Goal: Information Seeking & Learning: Find specific fact

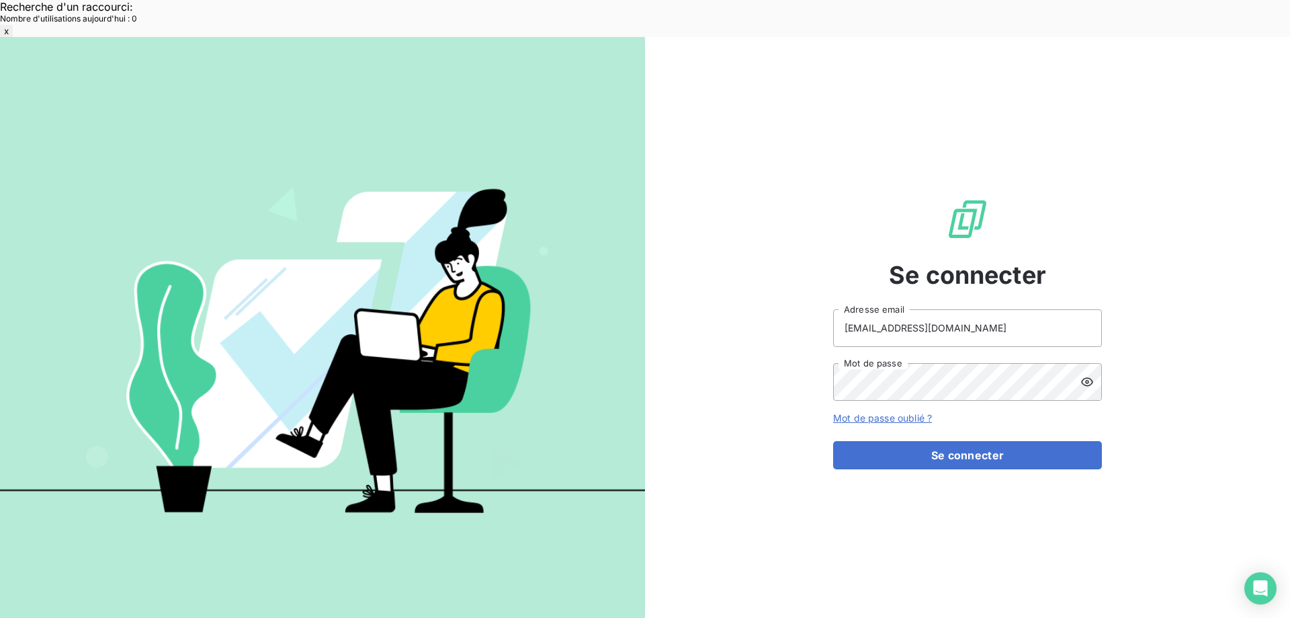
click at [968, 390] on form "met-france@recouvrement.met.com Adresse email Mot de passe Mot de passe oublié …" at bounding box center [967, 389] width 269 height 160
click at [974, 441] on button "Se connecter" at bounding box center [967, 455] width 269 height 28
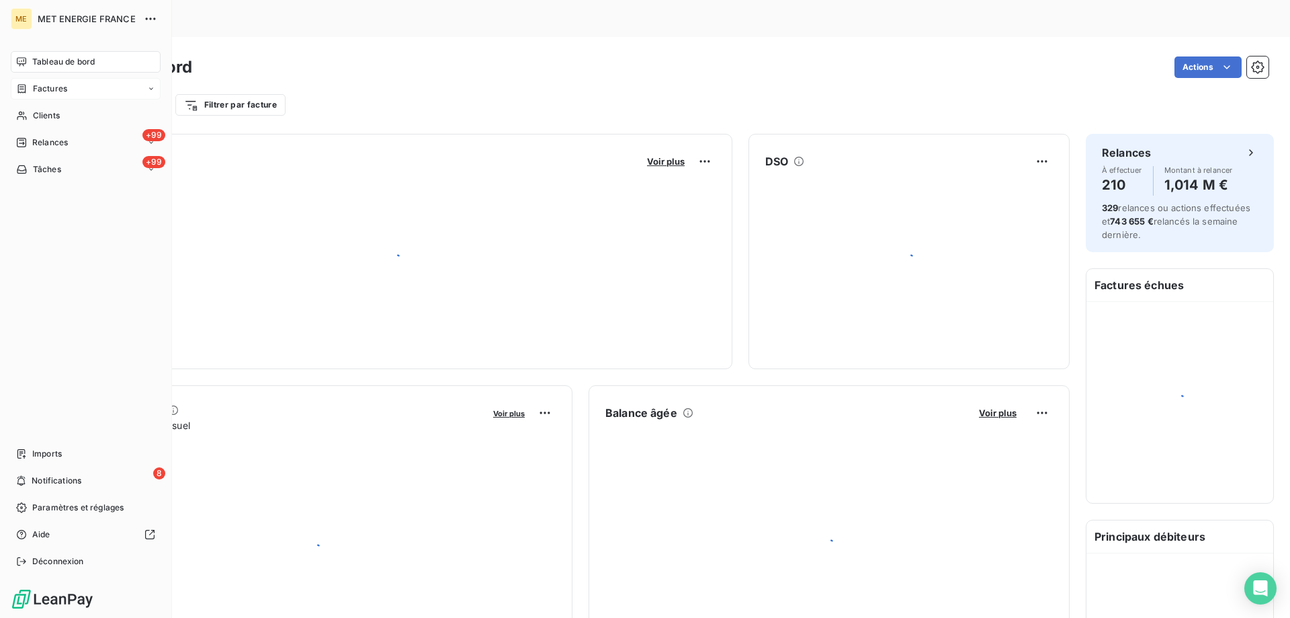
click at [56, 91] on span "Factures" at bounding box center [50, 89] width 34 height 12
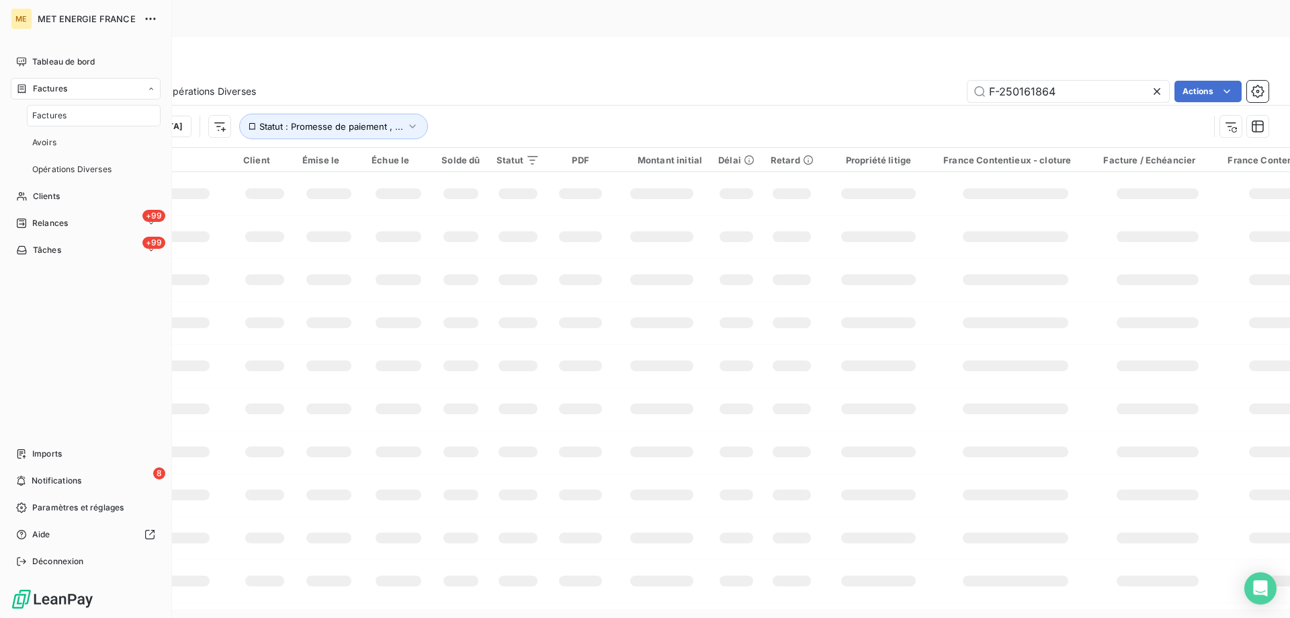
click at [39, 110] on span "Factures" at bounding box center [49, 116] width 34 height 12
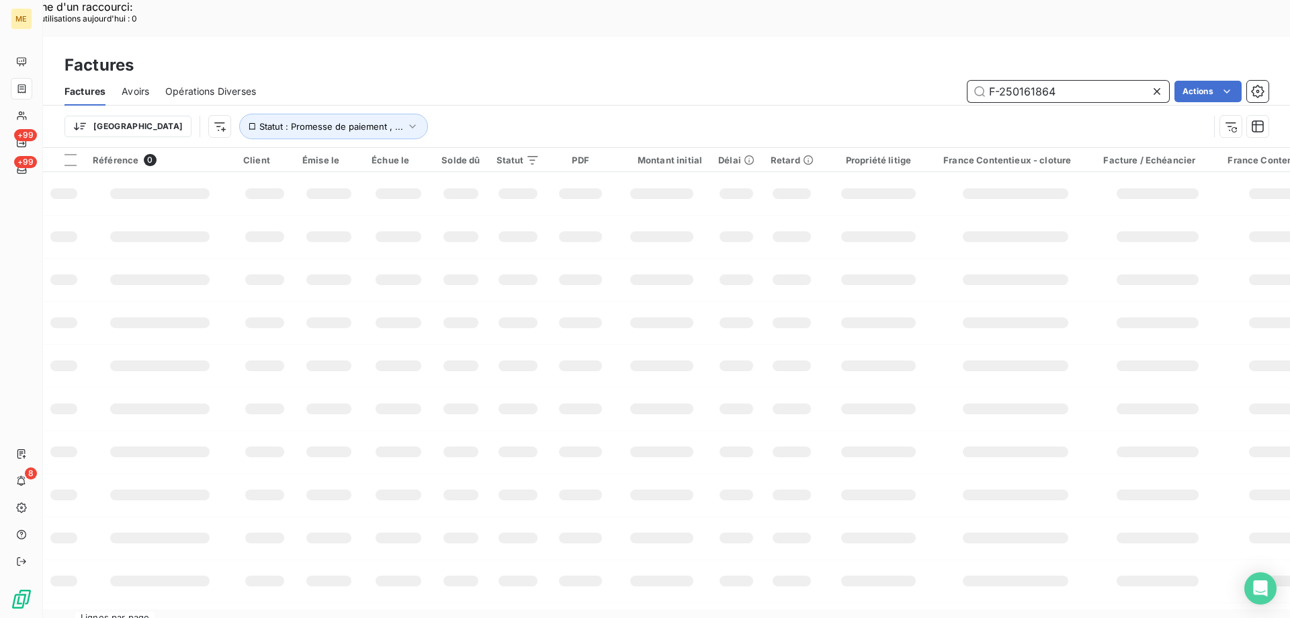
click at [1036, 81] on input "F-250161864" at bounding box center [1069, 92] width 202 height 22
paste input "f-000095289"
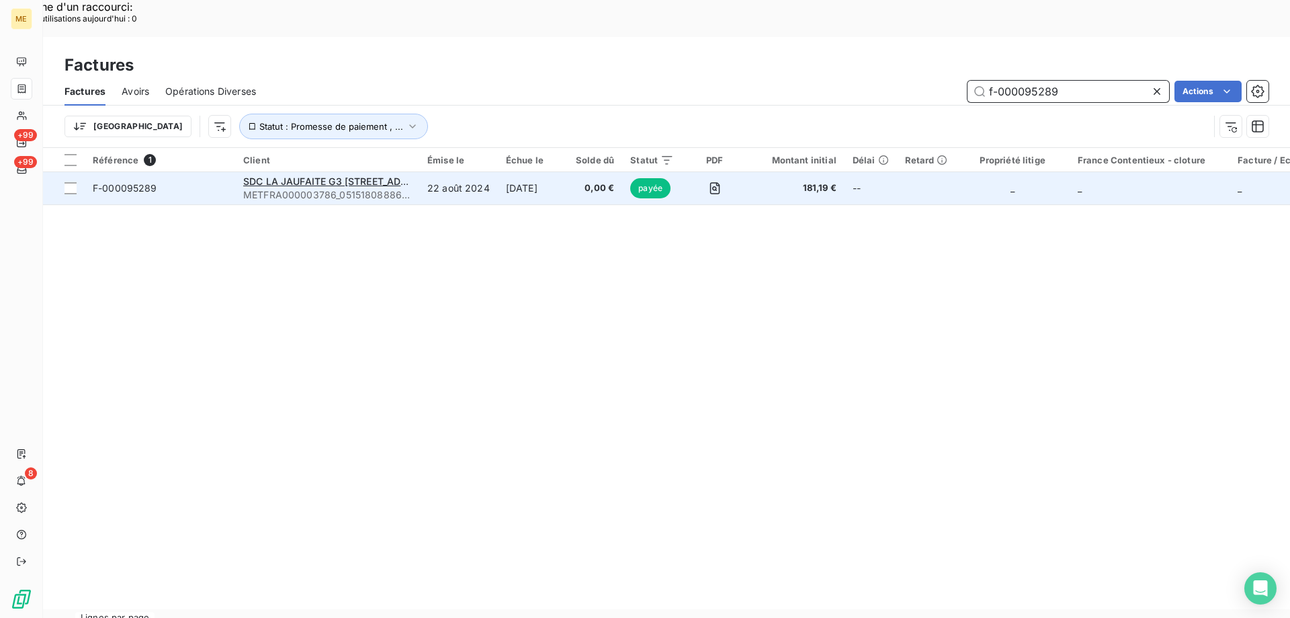
type input "f-000095289"
click at [179, 181] on span "F-000095289" at bounding box center [160, 187] width 134 height 13
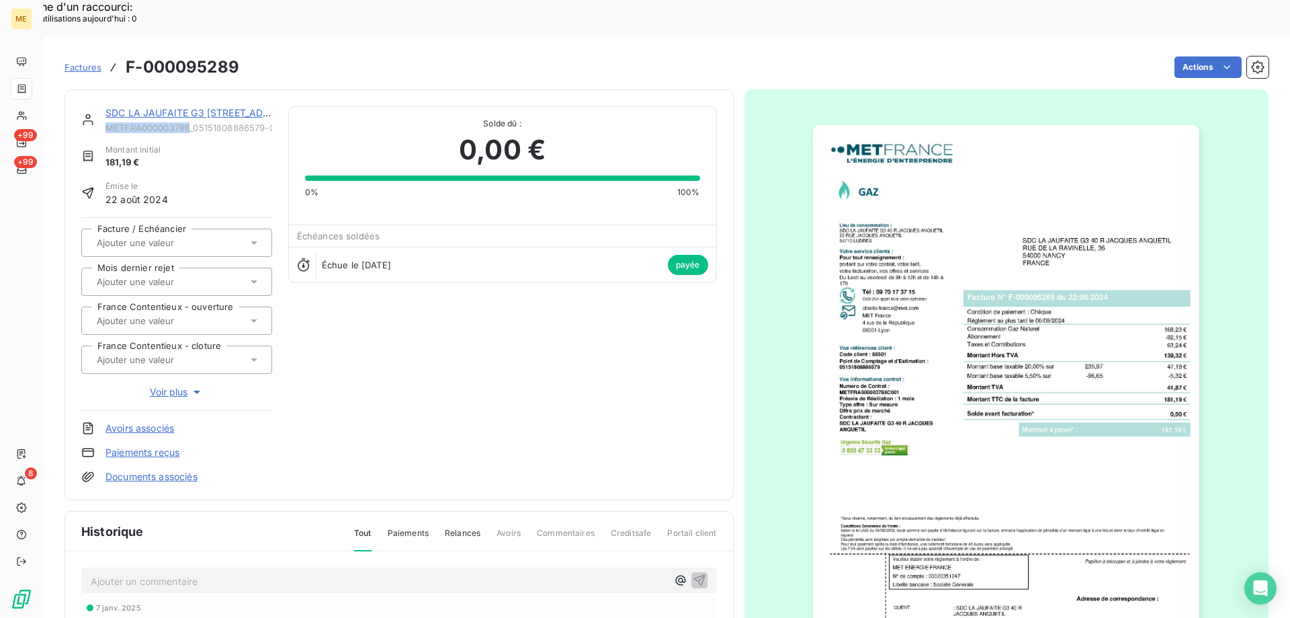
copy span "METFRA000003786"
drag, startPoint x: 191, startPoint y: 93, endPoint x: 108, endPoint y: 93, distance: 82.7
click at [108, 122] on span "METFRA000003786_05151808886579-CA1" at bounding box center [188, 127] width 167 height 11
copy span "05151808886579"
drag, startPoint x: 267, startPoint y: 90, endPoint x: 196, endPoint y: 91, distance: 71.2
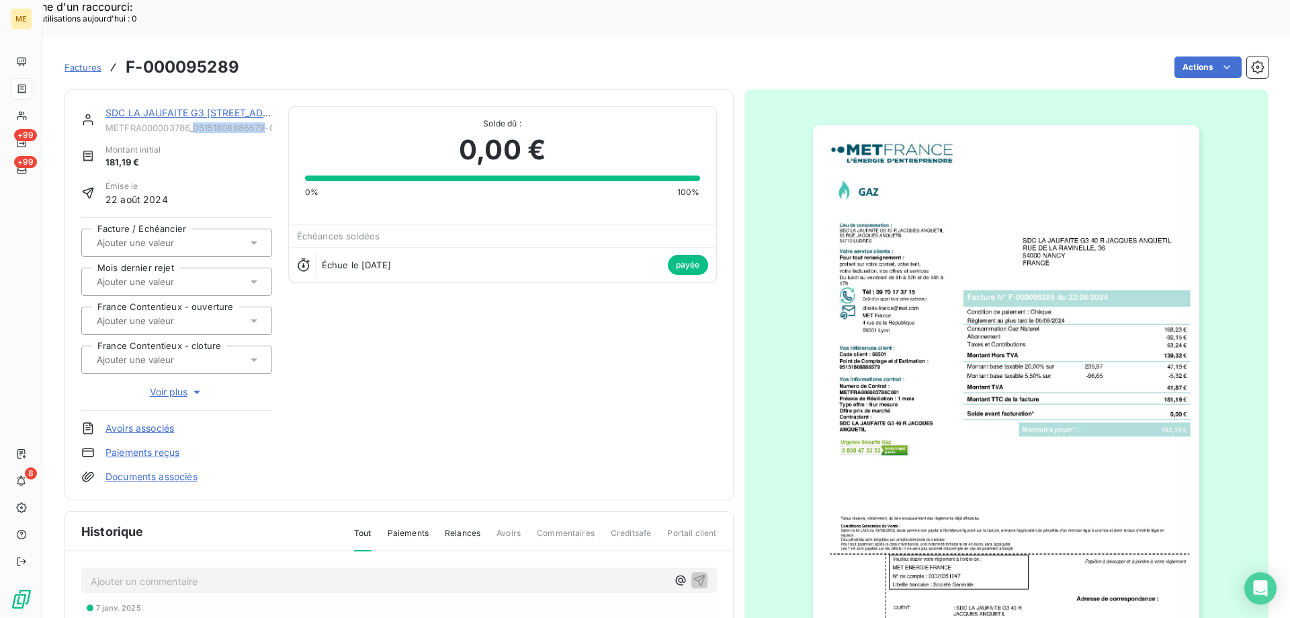
click at [196, 122] on span "METFRA000003786_05151808886579-CA1" at bounding box center [188, 127] width 167 height 11
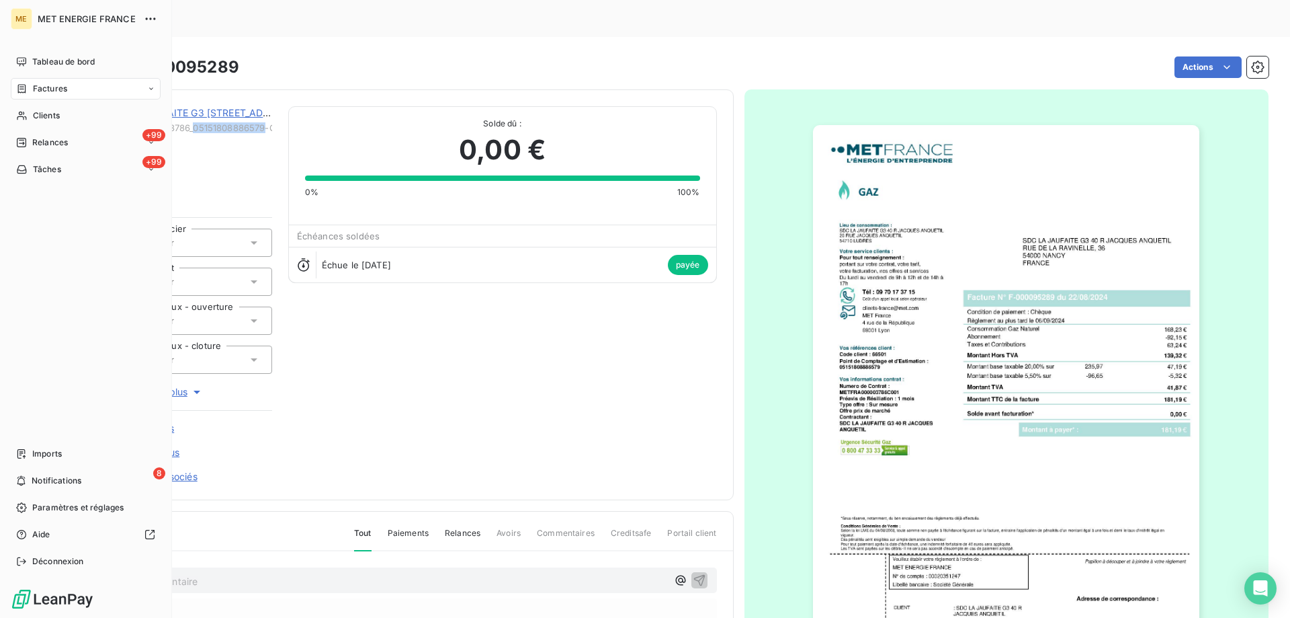
click at [54, 85] on span "Factures" at bounding box center [50, 89] width 34 height 12
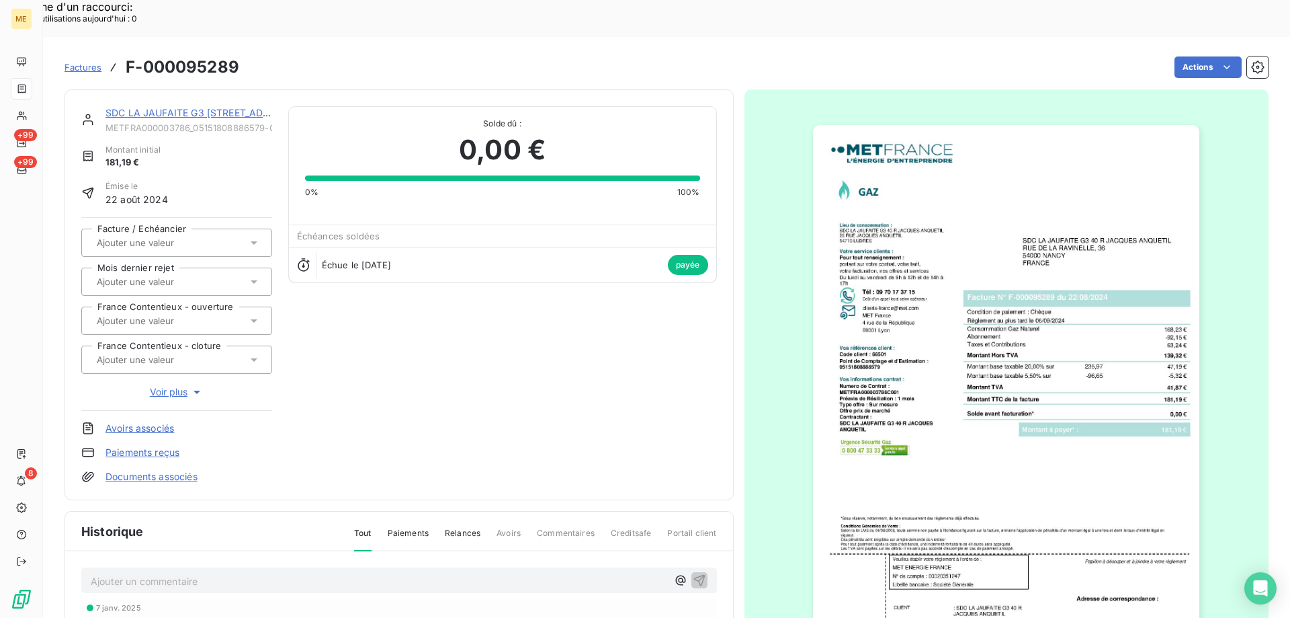
click at [183, 107] on link "SDC LA JAUFAITE G3 [STREET_ADDRESS][PERSON_NAME]" at bounding box center [240, 112] width 270 height 11
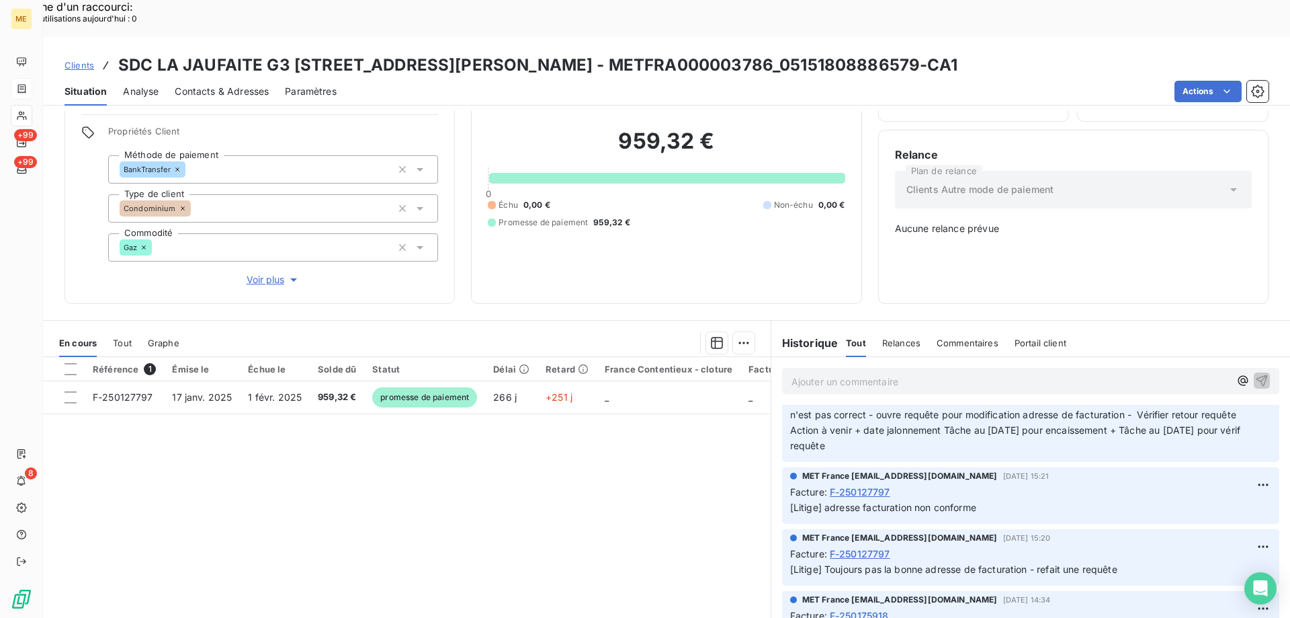
scroll to position [202, 0]
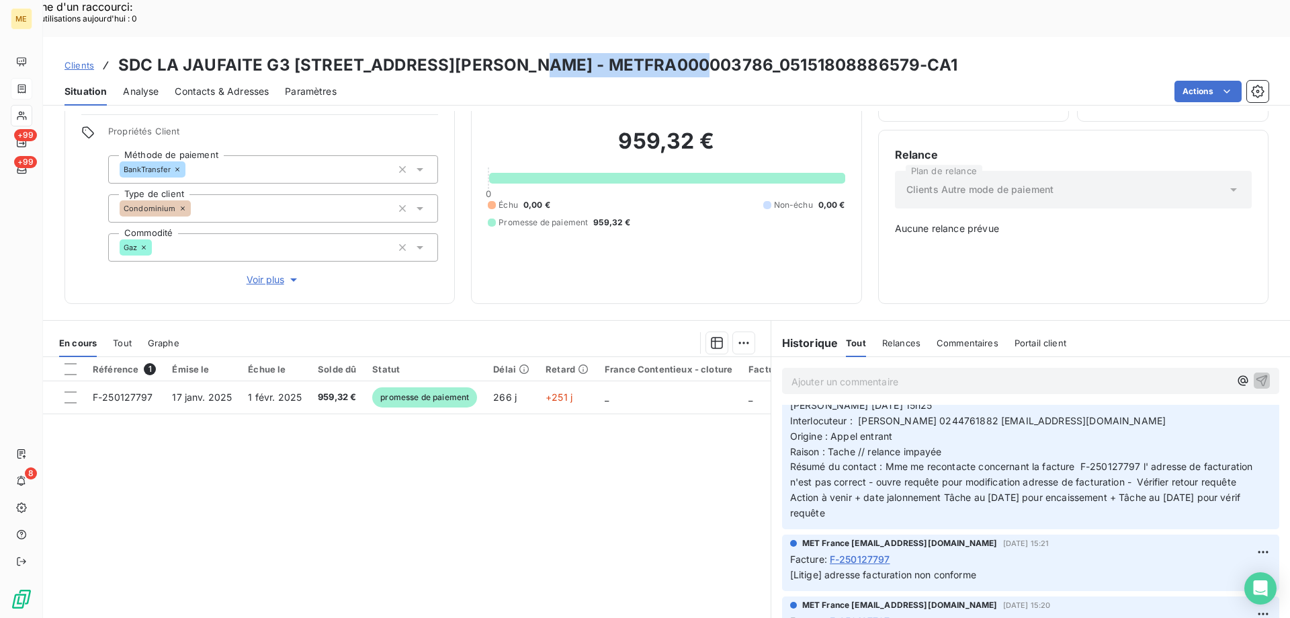
copy h3 "METFRA000003786"
drag, startPoint x: 700, startPoint y: 24, endPoint x: 534, endPoint y: 30, distance: 166.8
click at [534, 53] on h3 "SDC LA JAUFAITE G3 40 RUE JACQUES ANQUETIL - METFRA000003786_05151808886579-CA1" at bounding box center [537, 65] width 839 height 24
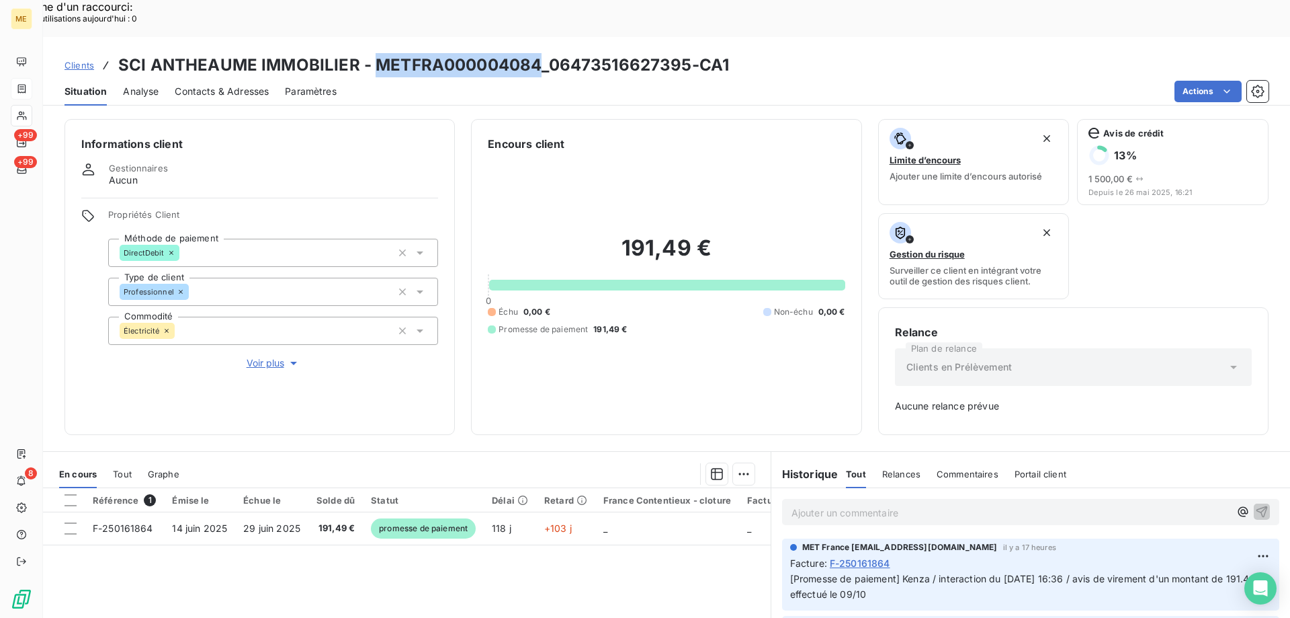
click at [26, 89] on icon at bounding box center [22, 88] width 8 height 9
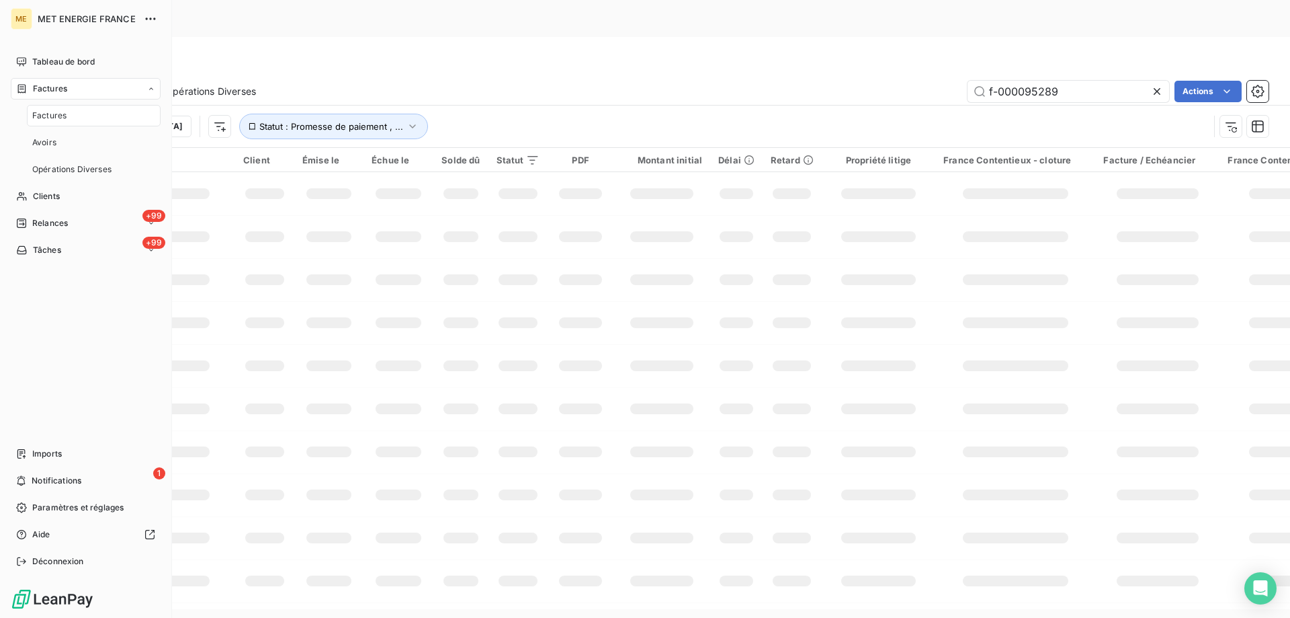
click at [42, 85] on span "Factures" at bounding box center [50, 89] width 34 height 12
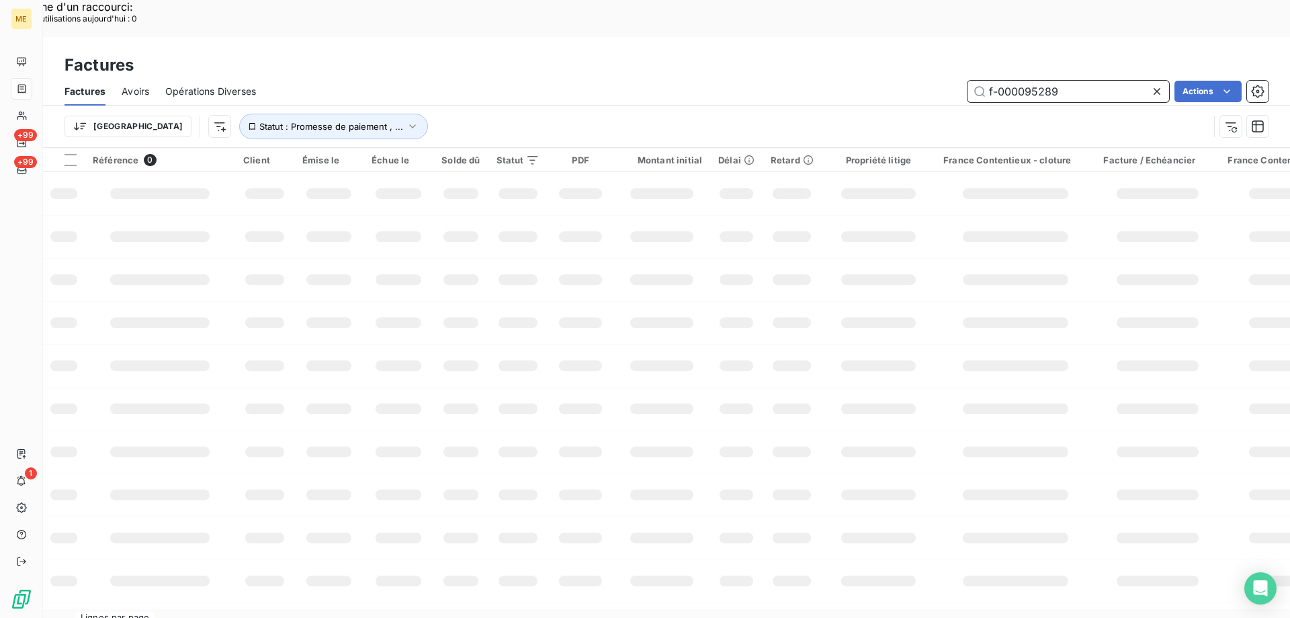
click at [1012, 81] on input "f-000095289" at bounding box center [1069, 92] width 202 height 22
paste input "76518"
type input "f-000076518"
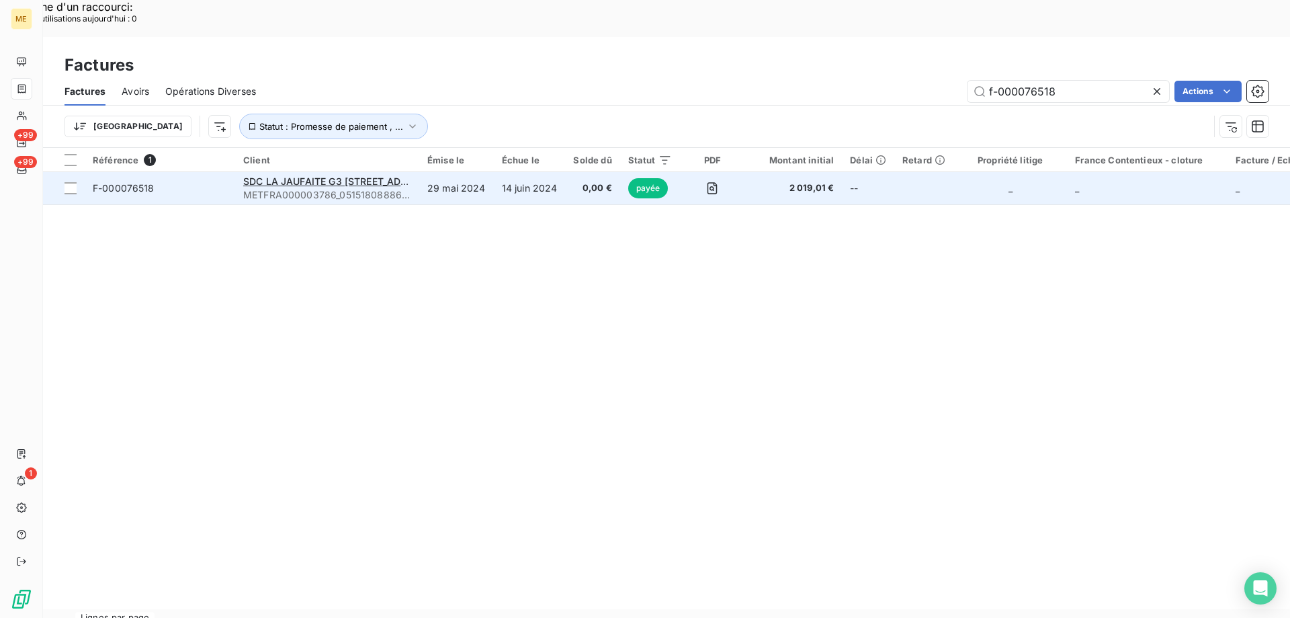
click at [183, 181] on span "F-000076518" at bounding box center [160, 187] width 134 height 13
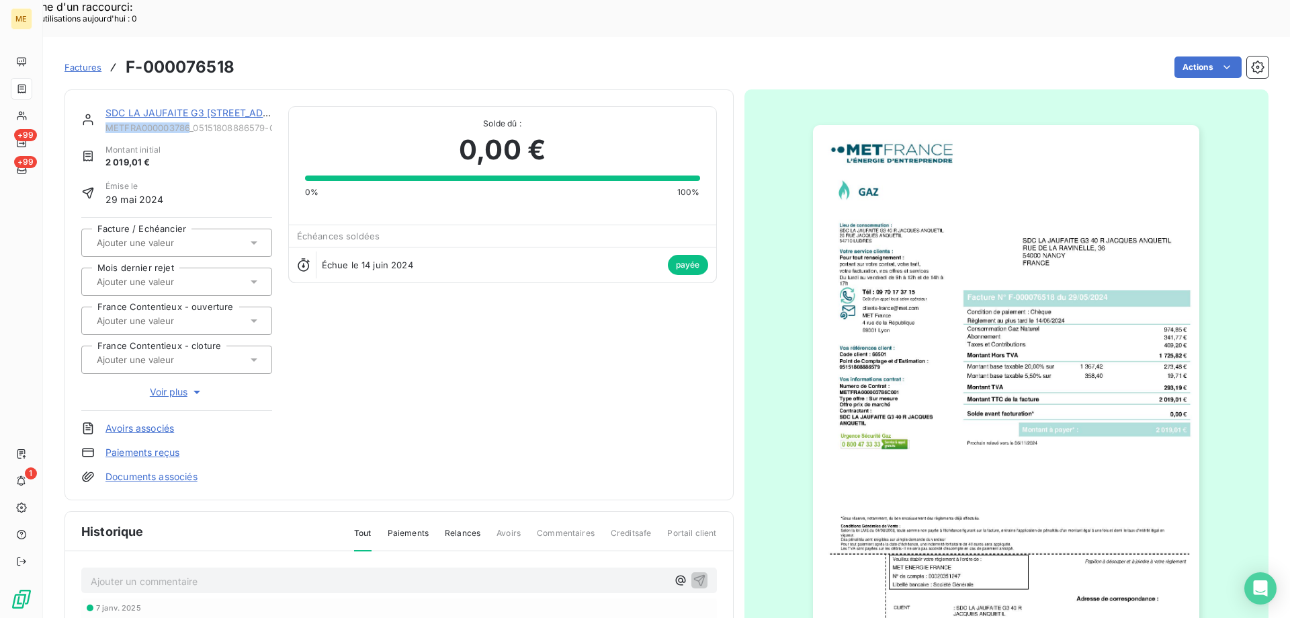
copy span "METFRA000003786"
drag, startPoint x: 192, startPoint y: 91, endPoint x: 109, endPoint y: 93, distance: 82.7
click at [109, 122] on span "METFRA000003786_05151808886579-CA1" at bounding box center [188, 127] width 167 height 11
